Goal: Task Accomplishment & Management: Complete application form

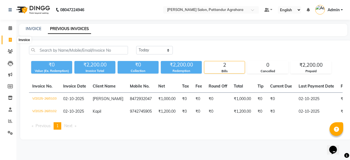
click at [11, 40] on icon at bounding box center [10, 40] width 3 height 4
select select "9009"
select select "service"
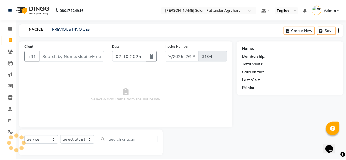
scroll to position [4, 0]
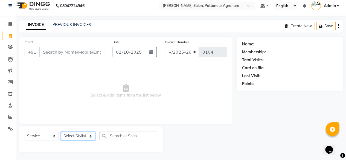
click at [76, 134] on select "Select Stylist Admin [PERSON_NAME] [PERSON_NAME] Krishna [PERSON_NAME] [PERSON_…" at bounding box center [78, 136] width 34 height 8
select select "92965"
click at [61, 132] on select "Select Stylist Admin [PERSON_NAME] [PERSON_NAME] Krishna [PERSON_NAME] [PERSON_…" at bounding box center [78, 136] width 34 height 8
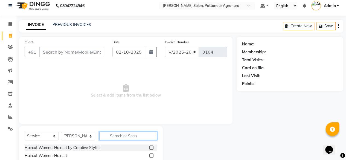
click at [120, 135] on input "text" at bounding box center [128, 135] width 58 height 8
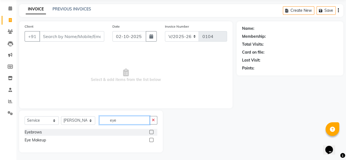
scroll to position [20, 0]
type input "eye"
click at [152, 132] on label at bounding box center [151, 132] width 4 height 4
click at [152, 132] on input "checkbox" at bounding box center [151, 132] width 4 height 4
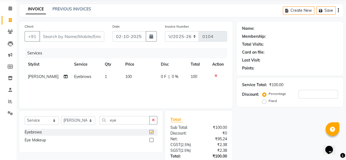
checkbox input "false"
click at [154, 121] on icon "button" at bounding box center [153, 120] width 3 height 4
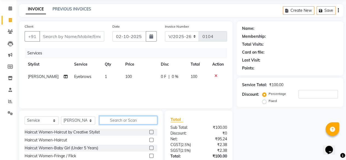
click at [124, 122] on input "text" at bounding box center [128, 120] width 58 height 8
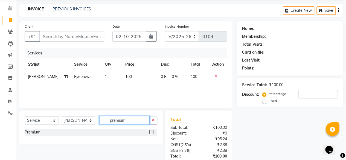
type input "premium"
click at [152, 133] on label at bounding box center [151, 132] width 4 height 4
click at [152, 133] on input "checkbox" at bounding box center [151, 132] width 4 height 4
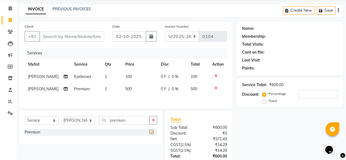
checkbox input "false"
click at [153, 120] on icon "button" at bounding box center [153, 120] width 3 height 4
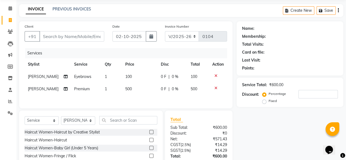
click at [105, 76] on td "1" at bounding box center [111, 76] width 20 height 12
select select "92965"
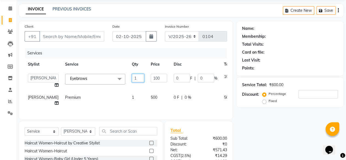
click at [132, 78] on input "1" at bounding box center [138, 78] width 12 height 8
type input "2"
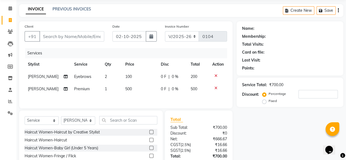
click at [247, 130] on div "Name: Membership: Total Visits: Card on file: Last Visit: Points: Service Total…" at bounding box center [291, 106] width 111 height 170
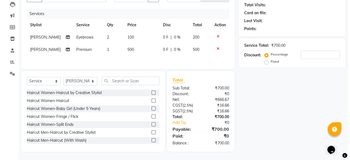
scroll to position [0, 0]
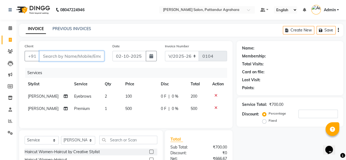
click at [64, 54] on input "Client" at bounding box center [71, 56] width 65 height 10
type input "7"
type input "0"
type input "7974143839"
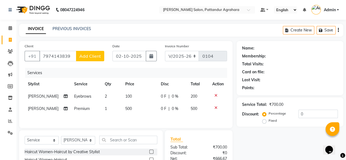
click at [89, 58] on span "Add Client" at bounding box center [90, 55] width 22 height 5
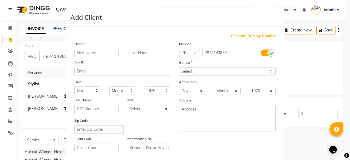
click at [84, 53] on input "text" at bounding box center [96, 53] width 44 height 8
type input "[PERSON_NAME]"
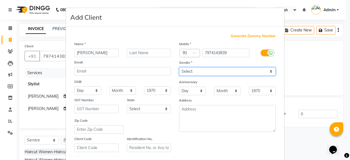
click at [214, 69] on select "Select [DEMOGRAPHIC_DATA] [DEMOGRAPHIC_DATA] Other Prefer Not To Say" at bounding box center [227, 71] width 96 height 8
select select "[DEMOGRAPHIC_DATA]"
click at [179, 67] on select "Select [DEMOGRAPHIC_DATA] [DEMOGRAPHIC_DATA] Other Prefer Not To Say" at bounding box center [227, 71] width 96 height 8
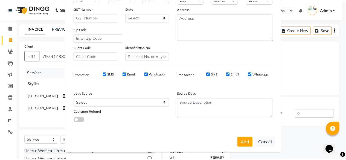
scroll to position [91, 0]
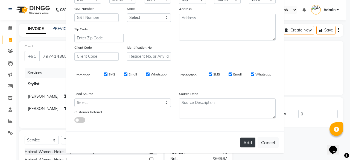
click at [244, 143] on button "Add" at bounding box center [247, 142] width 15 height 10
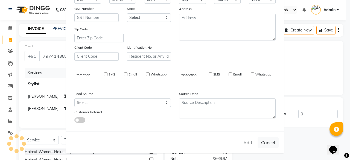
select select
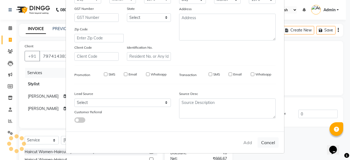
select select
checkbox input "false"
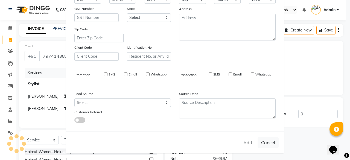
checkbox input "false"
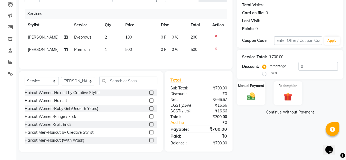
scroll to position [60, 0]
click at [251, 93] on img at bounding box center [251, 96] width 14 height 10
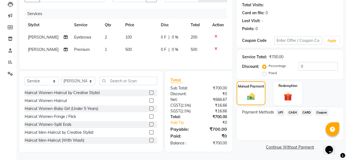
click at [307, 111] on span "CARD" at bounding box center [307, 112] width 12 height 6
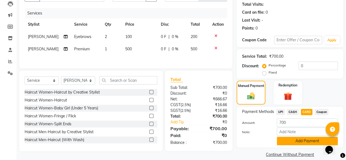
click at [293, 142] on button "Add Payment" at bounding box center [307, 141] width 61 height 8
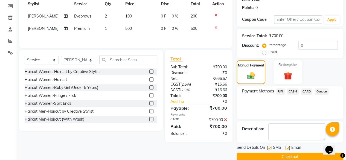
scroll to position [89, 0]
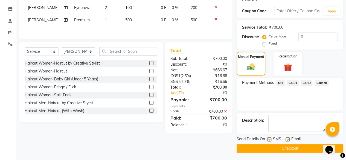
click at [296, 149] on button "Checkout" at bounding box center [289, 148] width 107 height 8
